Goal: Task Accomplishment & Management: Use online tool/utility

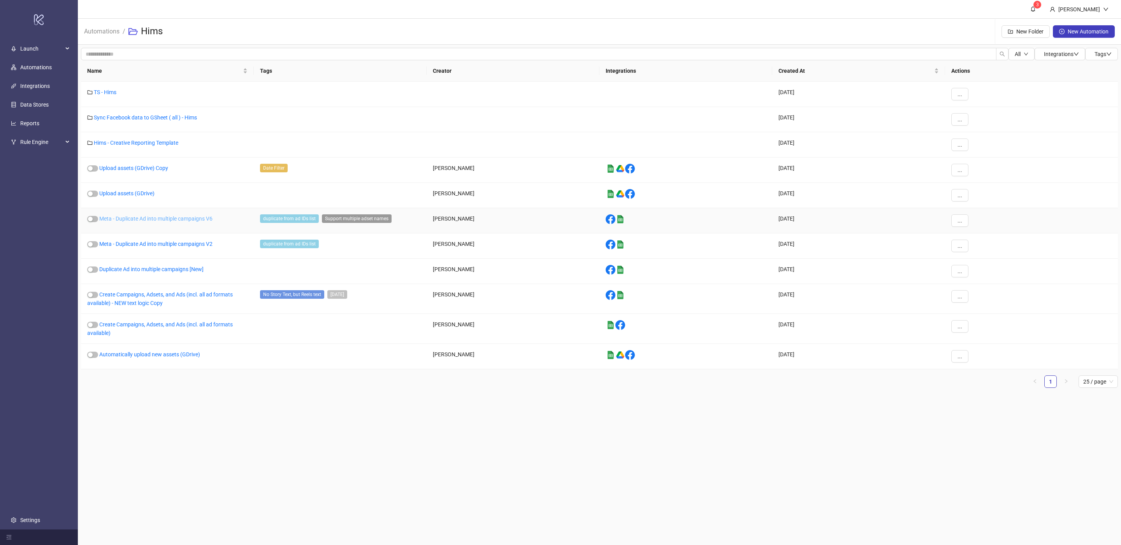
click at [170, 222] on link "Meta - Duplicate Ad into multiple campaigns V6" at bounding box center [155, 219] width 113 height 6
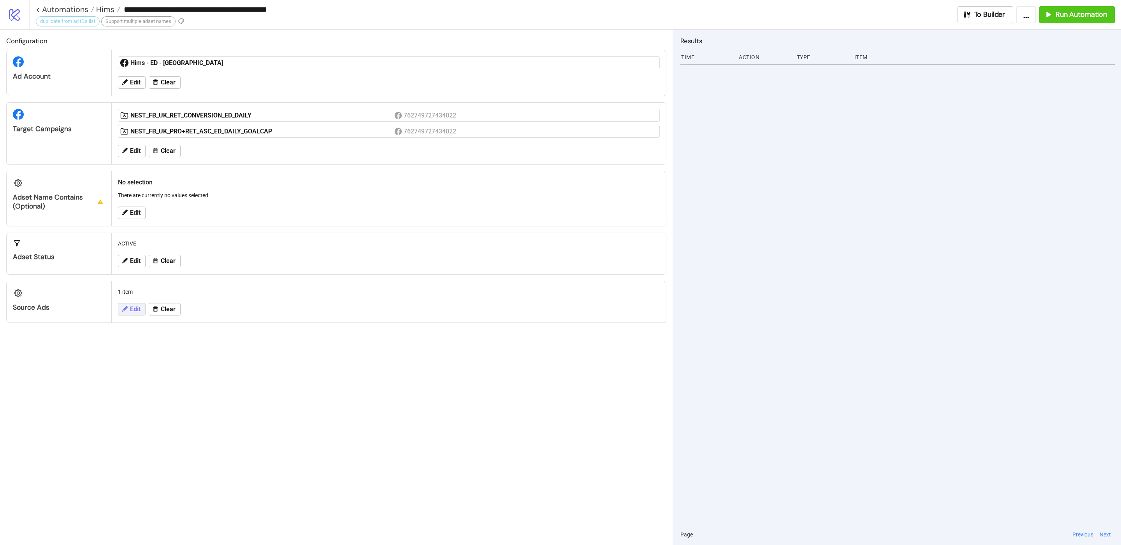
click at [123, 316] on button "Edit" at bounding box center [132, 309] width 28 height 12
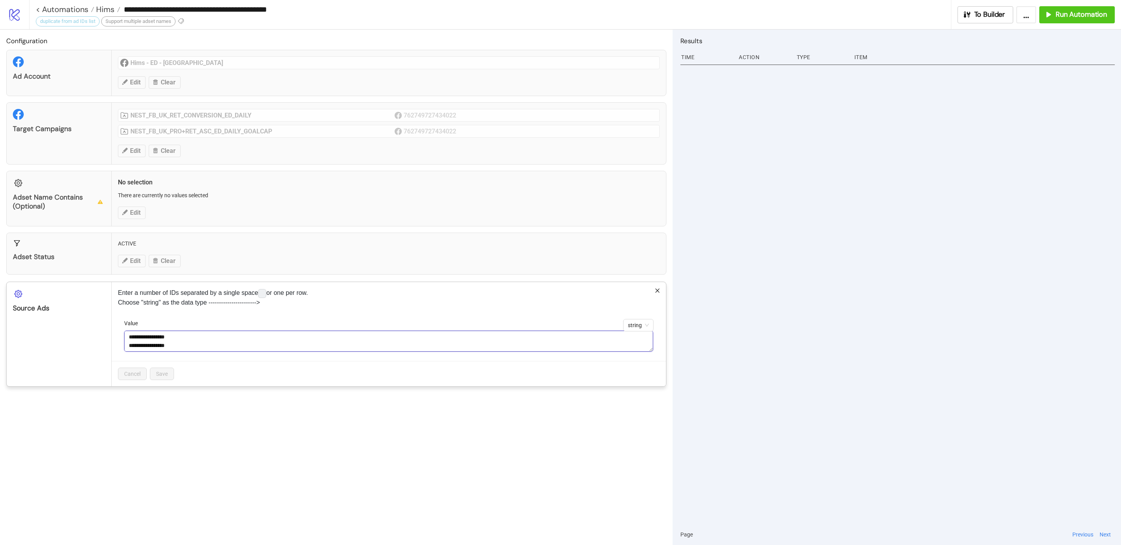
click at [155, 348] on textarea "**********" at bounding box center [388, 341] width 529 height 21
paste textarea "**********"
type textarea "**********"
click at [157, 377] on span "Save" at bounding box center [162, 374] width 12 height 6
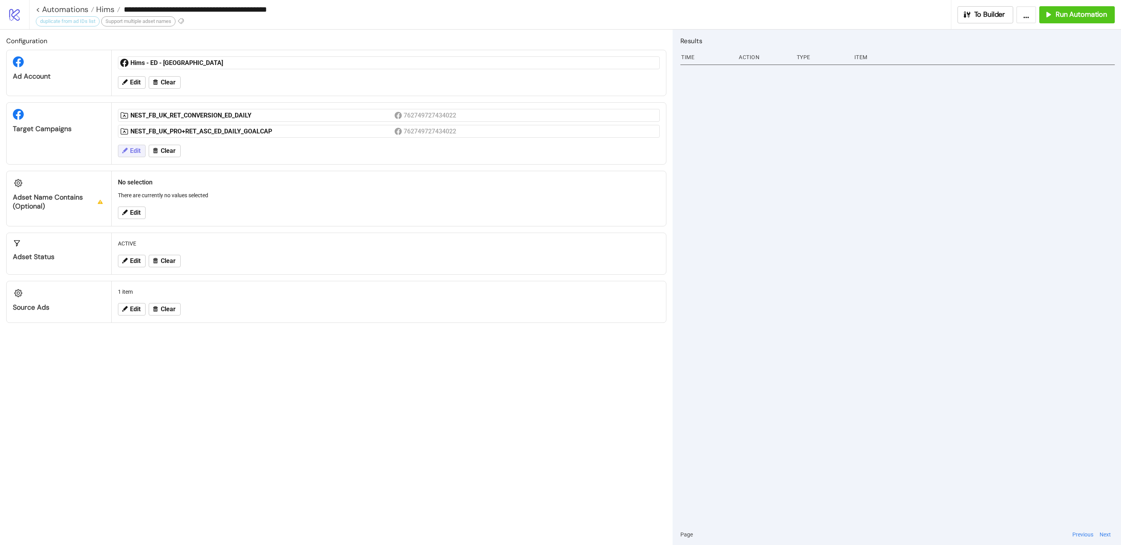
click at [137, 153] on span "Edit" at bounding box center [135, 151] width 11 height 7
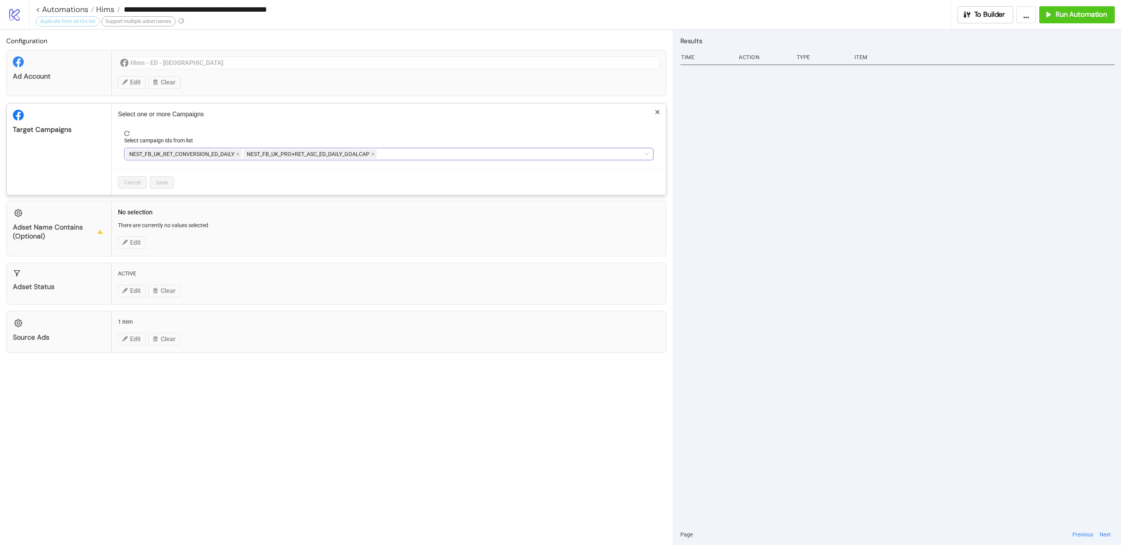
click at [286, 155] on span "NEST_FB_UK_PRO+RET_ASC_ED_DAILY_GOALCAP" at bounding box center [308, 154] width 123 height 9
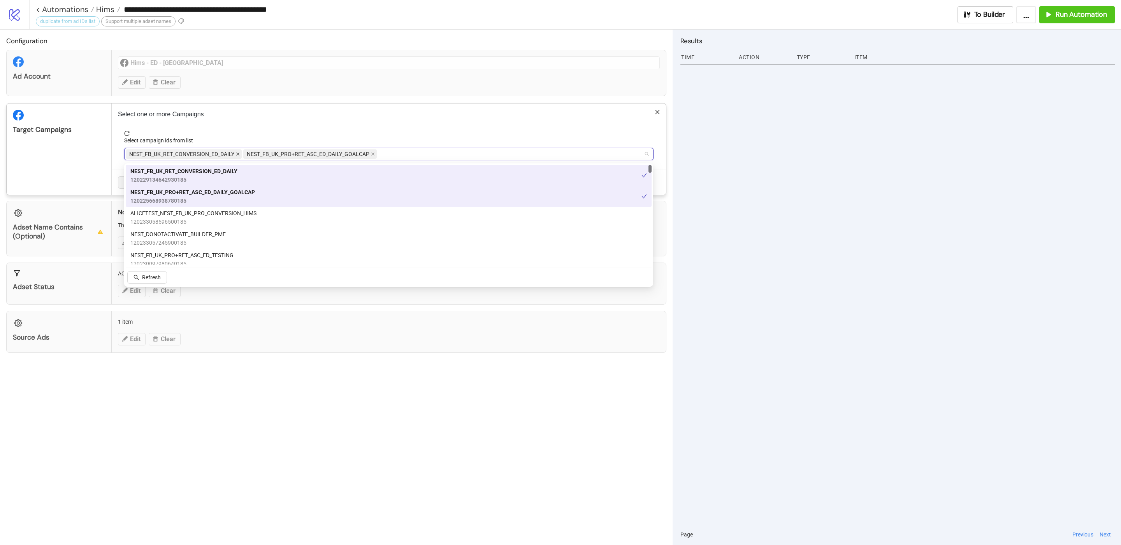
click at [237, 155] on icon "close" at bounding box center [237, 154] width 3 height 3
click at [254, 118] on p "Select one or more Campaigns" at bounding box center [389, 114] width 542 height 9
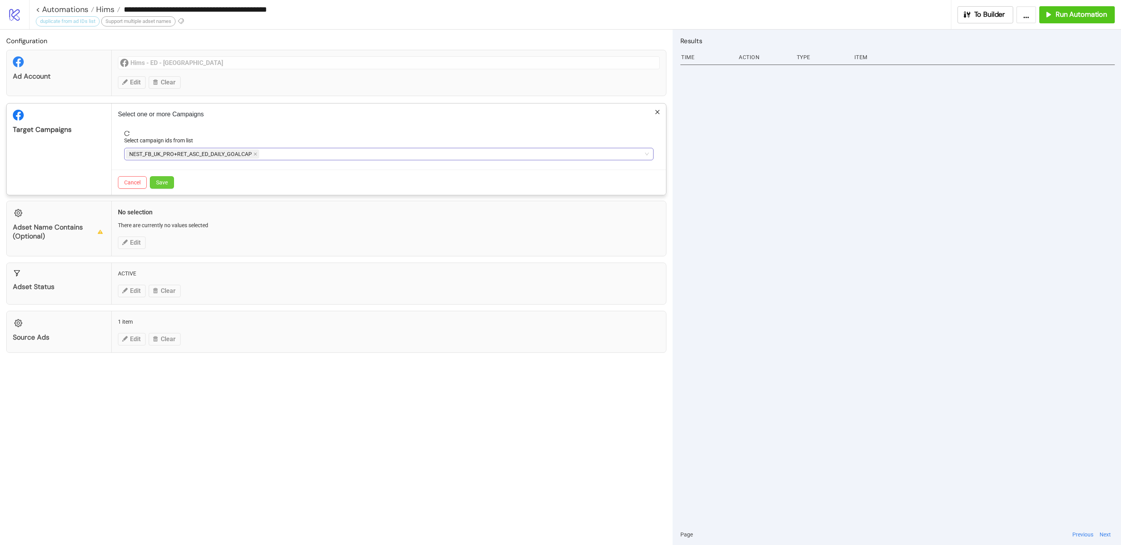
click at [162, 182] on span "Save" at bounding box center [162, 182] width 12 height 6
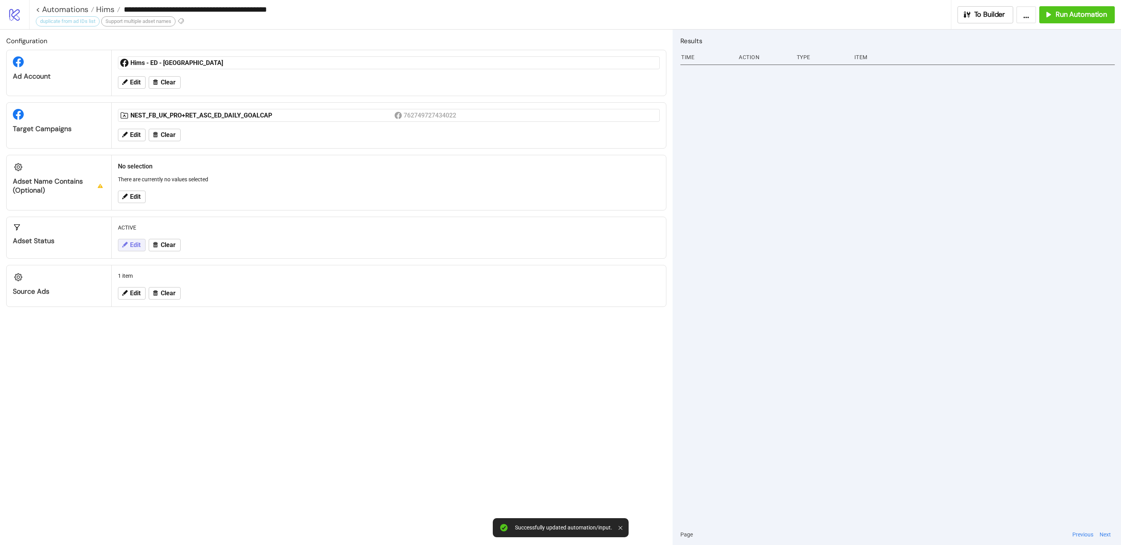
click at [127, 252] on button "Edit" at bounding box center [132, 245] width 28 height 12
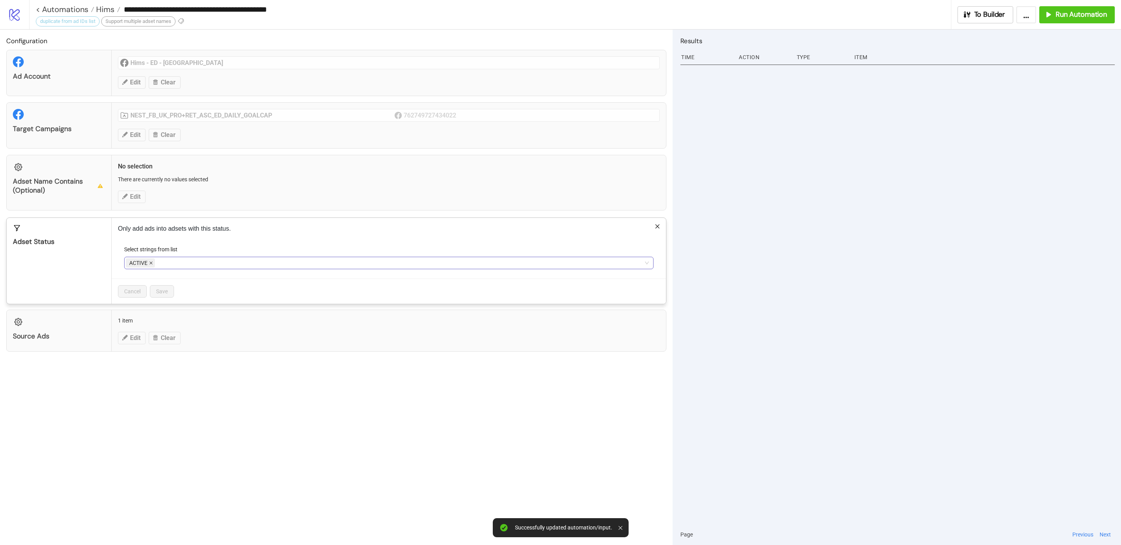
click at [153, 264] on icon "close" at bounding box center [151, 263] width 4 height 4
click at [166, 266] on div at bounding box center [385, 263] width 518 height 11
click at [157, 294] on div "PAUSED" at bounding box center [388, 294] width 517 height 9
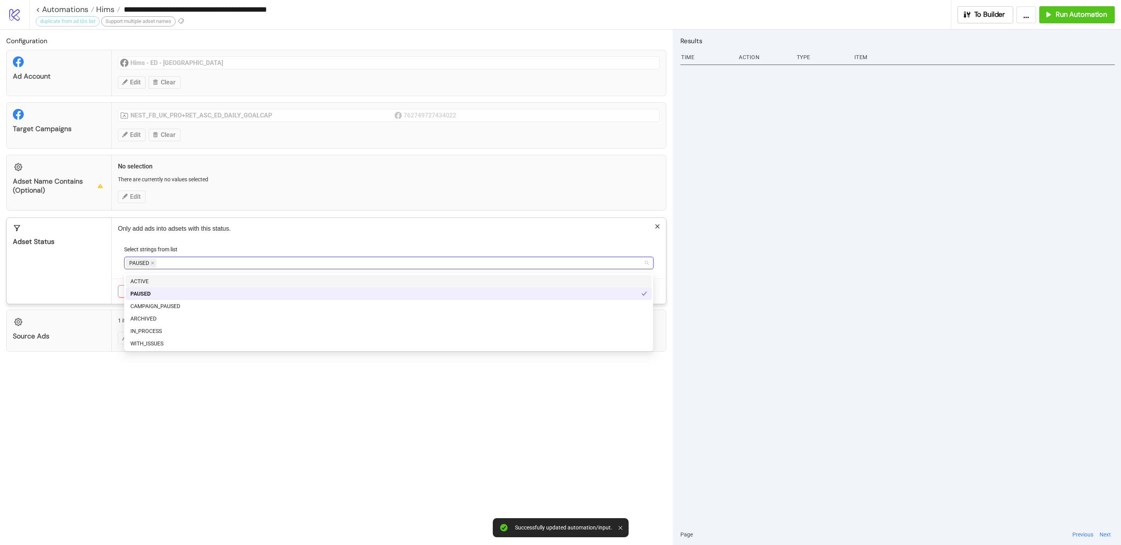
click at [104, 279] on div "Adset Status" at bounding box center [59, 261] width 105 height 86
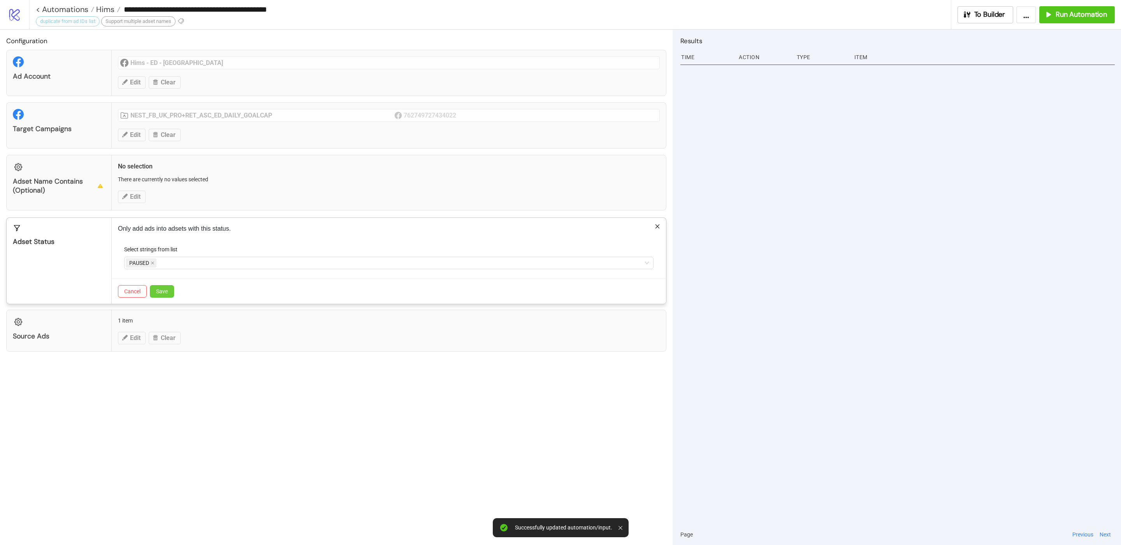
click at [162, 294] on span "Save" at bounding box center [162, 291] width 12 height 6
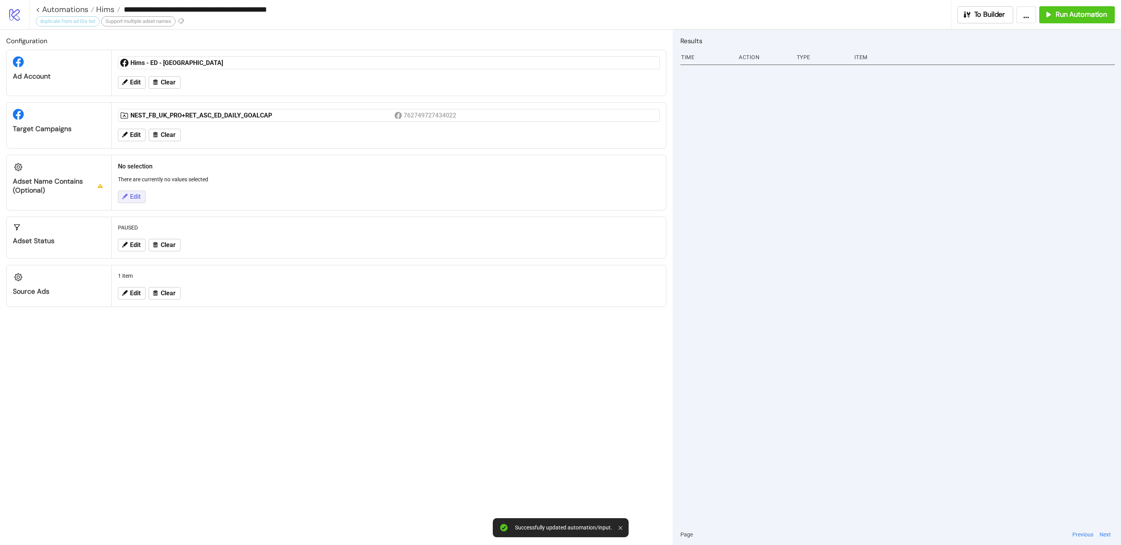
click at [139, 200] on span "Edit" at bounding box center [135, 197] width 11 height 7
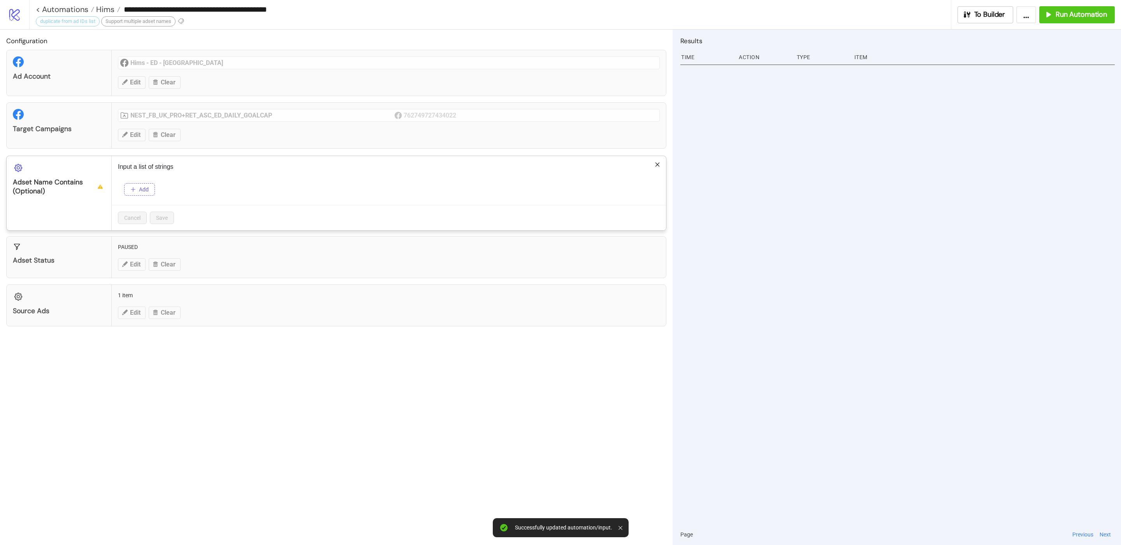
click at [147, 193] on span "Add" at bounding box center [144, 189] width 10 height 6
click at [158, 201] on input "text" at bounding box center [202, 203] width 156 height 16
type input "**"
click at [168, 255] on span "Save" at bounding box center [162, 255] width 12 height 6
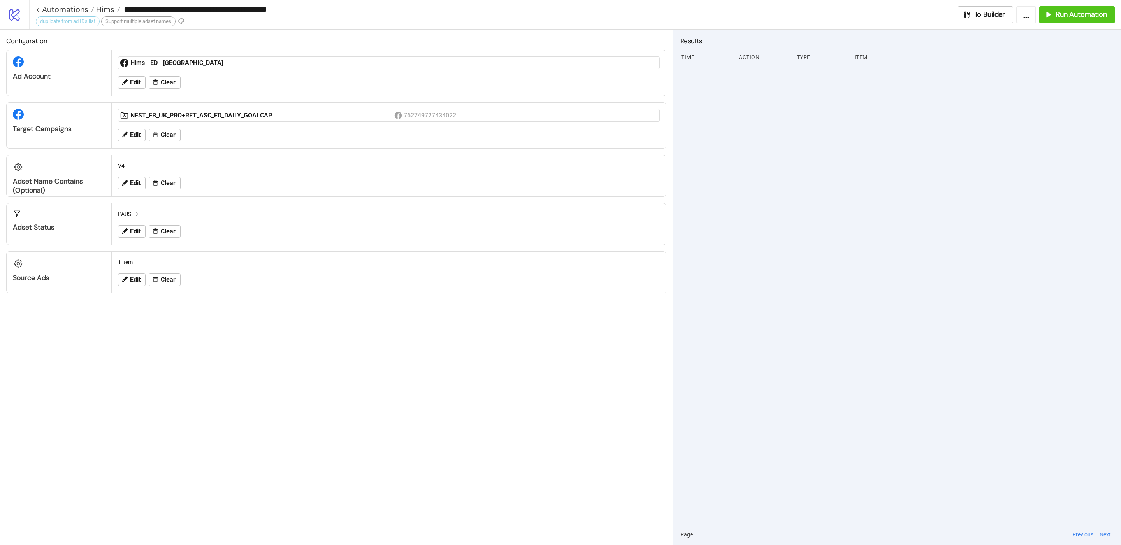
click at [956, 98] on div at bounding box center [898, 293] width 434 height 462
